Goal: Complete application form

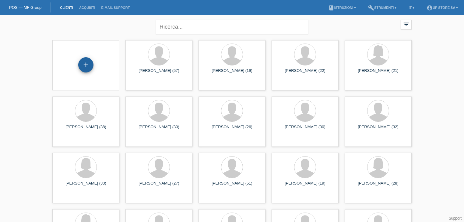
click at [81, 68] on div "+" at bounding box center [85, 64] width 15 height 15
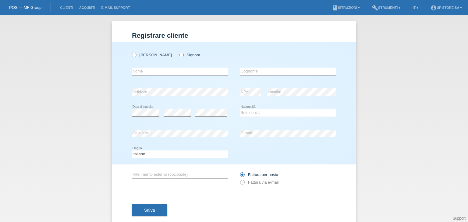
click at [179, 55] on label "Signora" at bounding box center [189, 55] width 21 height 5
click at [179, 55] on input "Signora" at bounding box center [181, 55] width 4 height 4
radio input "true"
click at [175, 72] on input "text" at bounding box center [180, 72] width 96 height 8
click at [134, 72] on input "Yelia" at bounding box center [180, 72] width 96 height 8
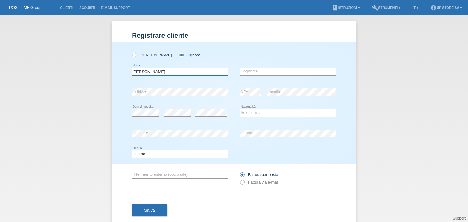
type input "Zelia"
click at [248, 70] on input "text" at bounding box center [288, 72] width 96 height 8
type input "Maestrazzi"
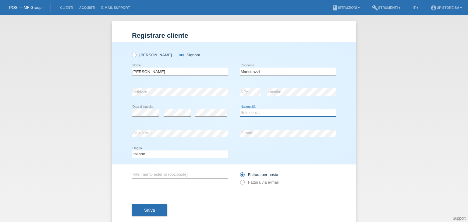
click at [252, 112] on select "Selezioni... Svizzera Austria Germania Liechtenstein ------------ Afghanistan A…" at bounding box center [288, 112] width 96 height 7
select select "CH"
click at [240, 109] on select "Selezioni... Svizzera Austria Germania Liechtenstein ------------ Afghanistan A…" at bounding box center [288, 112] width 96 height 7
click at [253, 180] on label "Fattura via e-mail" at bounding box center [259, 182] width 38 height 5
click at [244, 180] on input "Fattura via e-mail" at bounding box center [242, 184] width 4 height 8
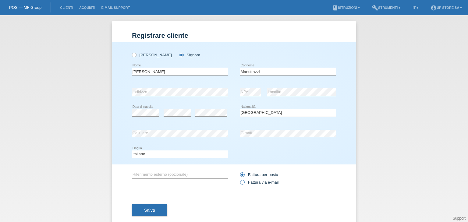
radio input "true"
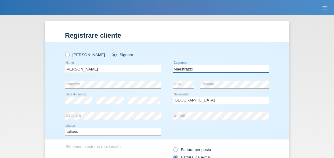
click at [189, 68] on input "Maestrazzi" at bounding box center [221, 69] width 96 height 8
type input "Maestranzi"
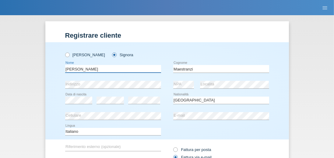
click at [69, 70] on input "Zelia" at bounding box center [113, 69] width 96 height 8
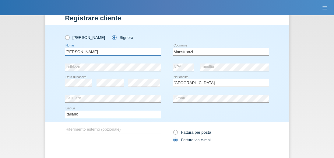
type input "Zèlia"
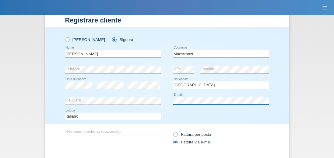
scroll to position [50, 0]
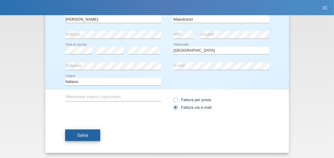
click at [87, 135] on button "Salva" at bounding box center [82, 136] width 35 height 12
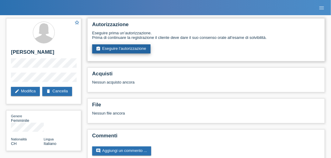
click at [119, 50] on link "assignment_turned_in Eseguire l’autorizzazione" at bounding box center [121, 48] width 58 height 9
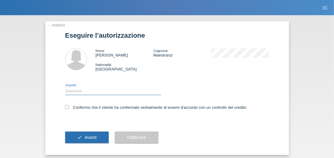
click at [117, 93] on select "Selezioni CHF 1.00 - CHF 499.00 CHF 500.00 - CHF 1'999.00 CHF 2'000.00 - CHF 6'…" at bounding box center [113, 91] width 96 height 7
select select "2"
click at [65, 88] on select "Selezioni CHF 1.00 - CHF 499.00 CHF 500.00 - CHF 1'999.00 CHF 2'000.00 - CHF 6'…" at bounding box center [113, 91] width 96 height 7
click at [87, 110] on label "Confermo che il cliente ha confermato verbalmente di essere d'accordo con un co…" at bounding box center [156, 107] width 182 height 5
click at [69, 109] on input "Confermo che il cliente ha confermato verbalmente di essere d'accordo con un co…" at bounding box center [67, 107] width 4 height 4
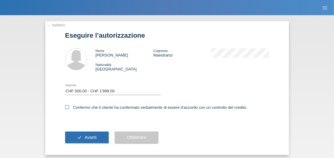
checkbox input "true"
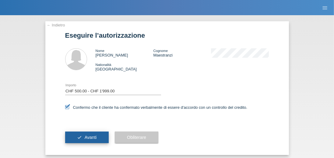
click at [92, 137] on span "Avanti" at bounding box center [91, 137] width 12 height 5
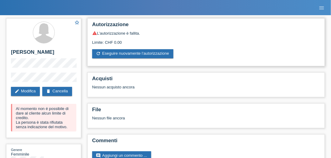
drag, startPoint x: 126, startPoint y: 42, endPoint x: 94, endPoint y: 25, distance: 36.3
click at [94, 25] on div "Autorizzazione warning L’autorizzazione è fallita. Limite: CHF 0.00 refresh Ese…" at bounding box center [206, 42] width 238 height 48
click at [129, 26] on h2 "Autorizzazione" at bounding box center [206, 26] width 228 height 9
click at [27, 93] on link "edit Modifica" at bounding box center [25, 91] width 29 height 9
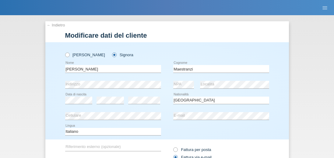
select select "CH"
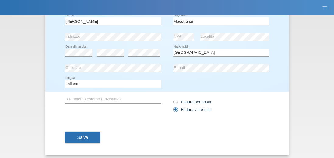
scroll to position [50, 0]
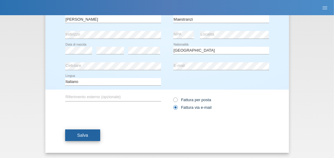
click at [87, 133] on span "Salva" at bounding box center [82, 135] width 11 height 5
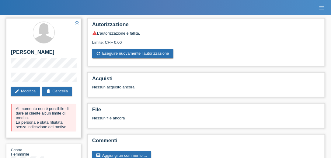
click at [10, 81] on div "star_border [PERSON_NAME] edit Modifica delete Cancella Al momento non é possib…" at bounding box center [43, 78] width 75 height 120
